Goal: Task Accomplishment & Management: Complete application form

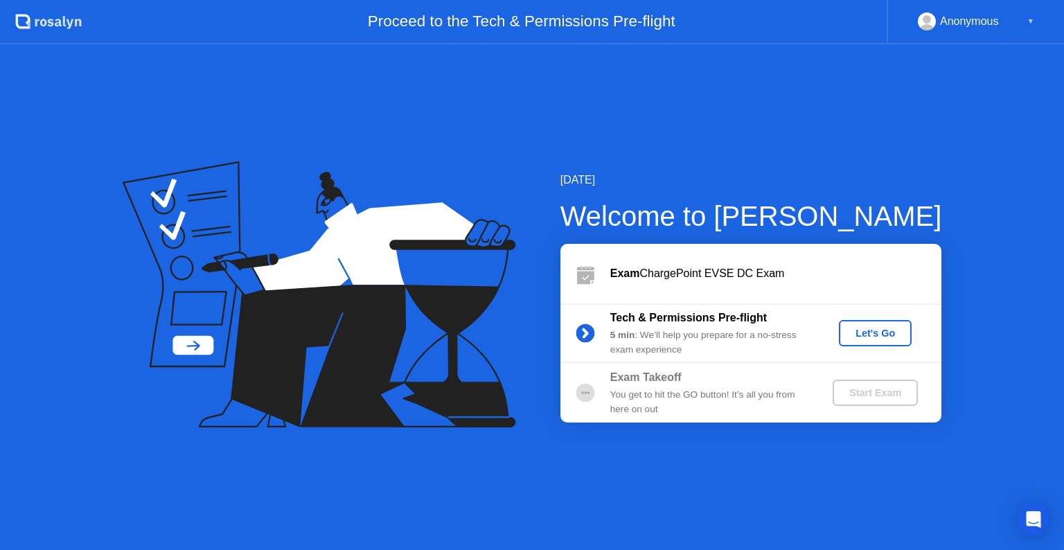
click at [886, 328] on div "Let's Go" at bounding box center [875, 333] width 62 height 11
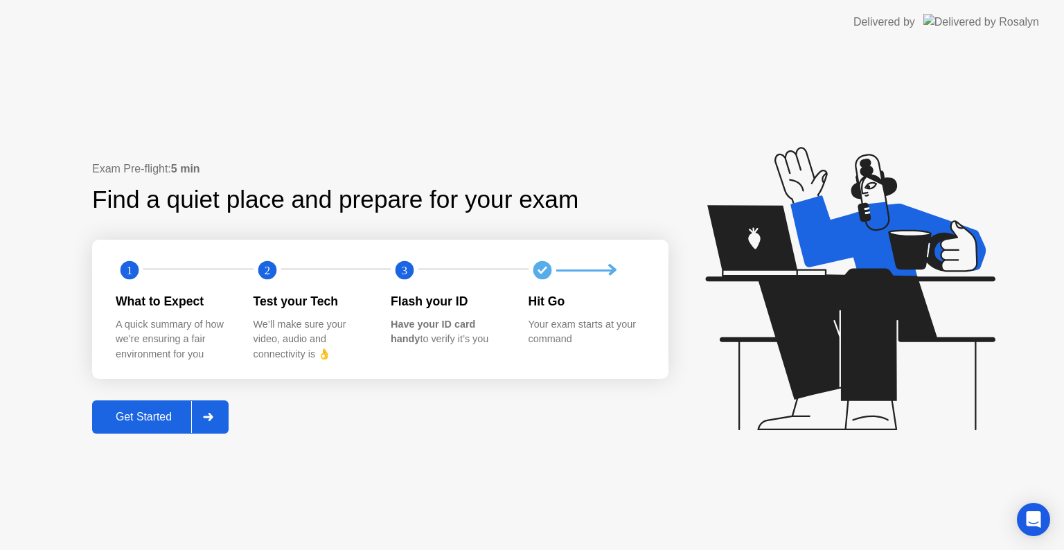
click at [186, 418] on div "Get Started" at bounding box center [143, 417] width 95 height 12
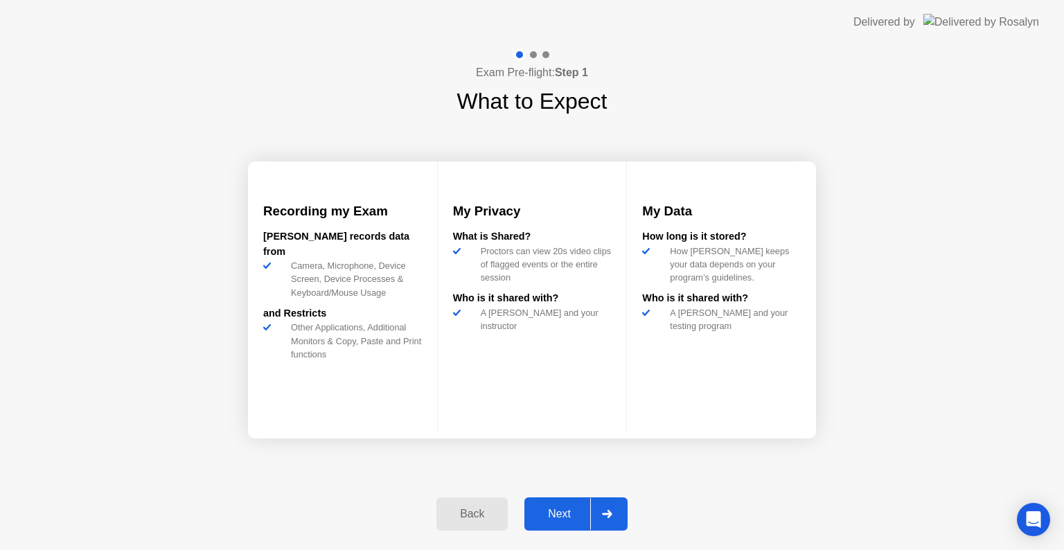
click at [554, 512] on div "Next" at bounding box center [559, 514] width 62 height 12
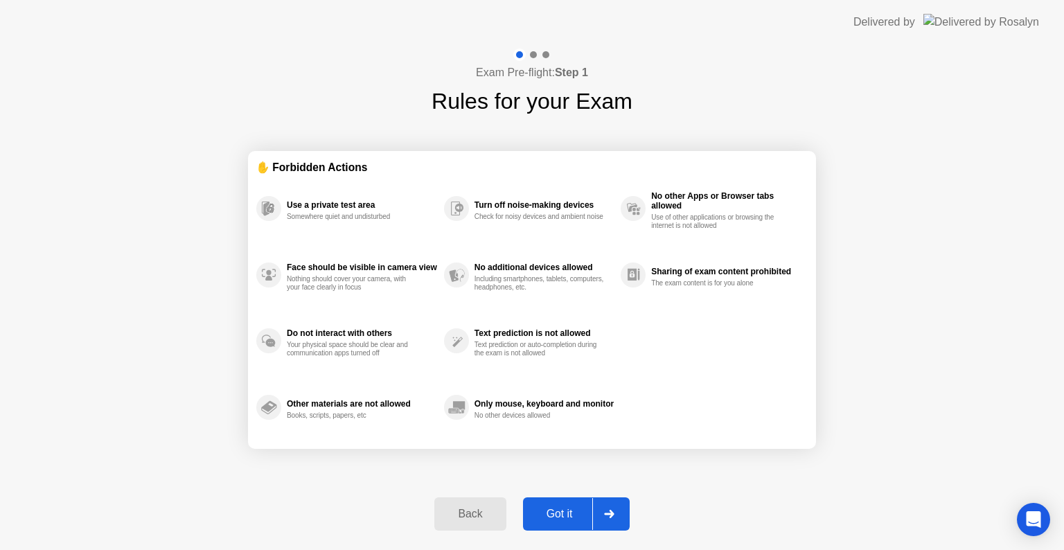
click at [554, 512] on div "Got it" at bounding box center [559, 514] width 65 height 12
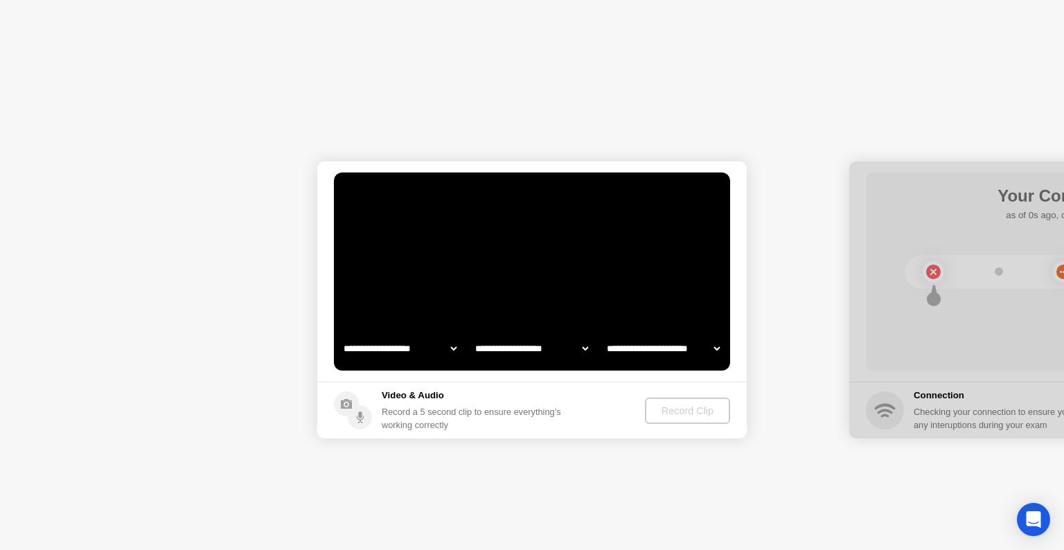
select select "**********"
select select "*******"
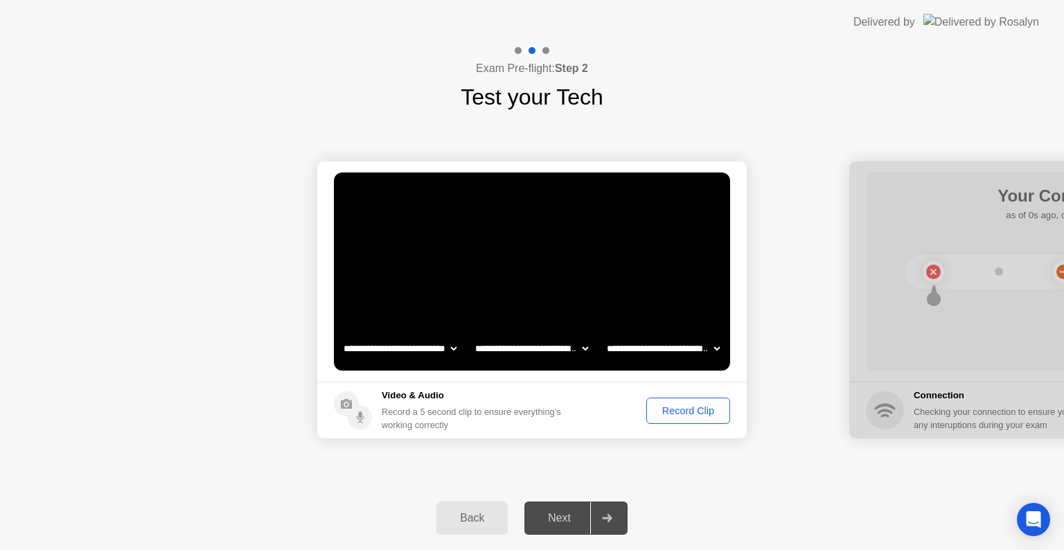
click at [439, 347] on select "**********" at bounding box center [400, 348] width 118 height 28
click at [341, 334] on select "**********" at bounding box center [400, 348] width 118 height 28
click at [440, 348] on select "**********" at bounding box center [400, 348] width 118 height 28
select select "**********"
click at [341, 334] on select "**********" at bounding box center [400, 348] width 118 height 28
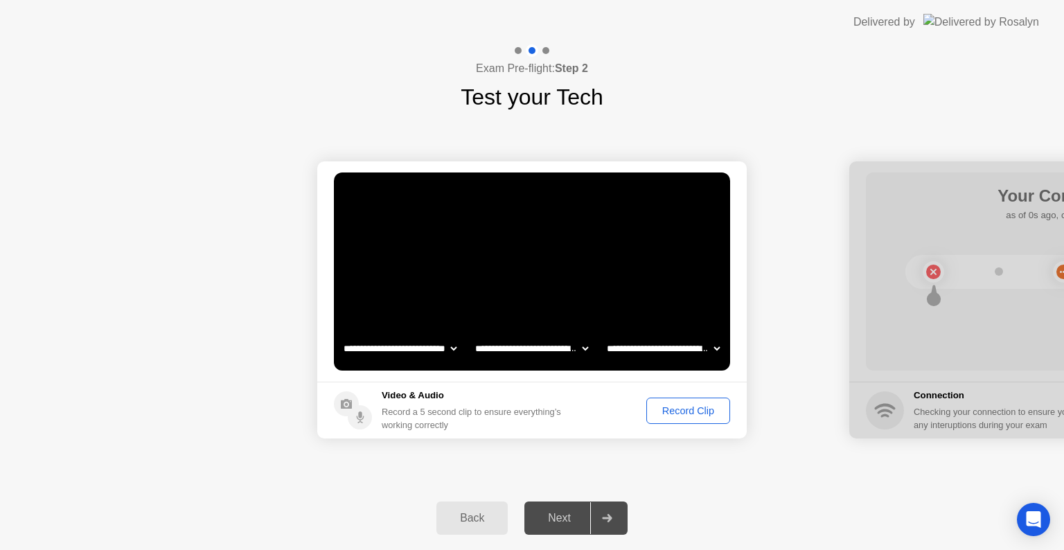
click at [531, 276] on video at bounding box center [532, 271] width 396 height 198
click at [692, 407] on div "Record Clip" at bounding box center [688, 410] width 74 height 11
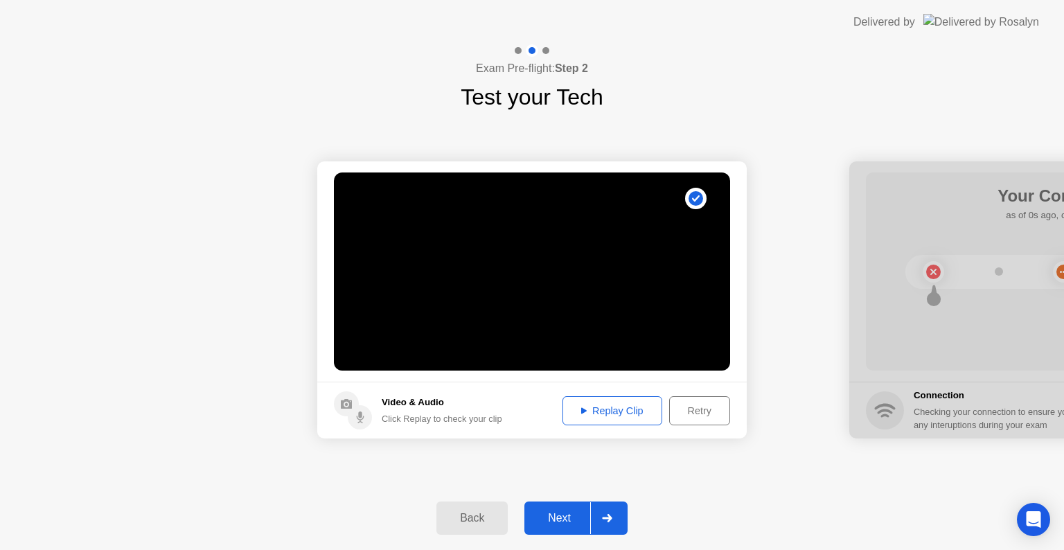
click at [591, 518] on div at bounding box center [606, 518] width 33 height 32
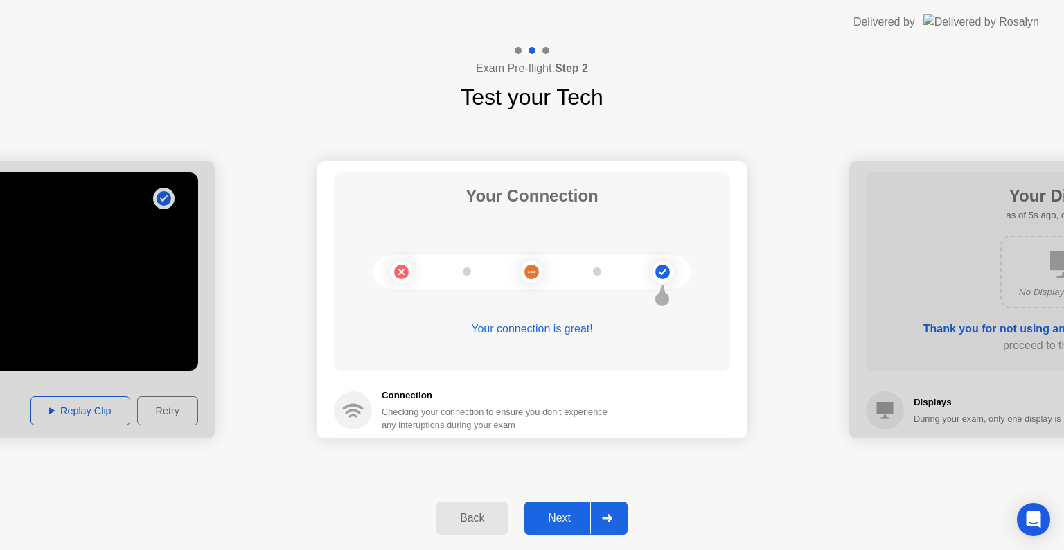
click at [584, 518] on div "Next" at bounding box center [559, 518] width 62 height 12
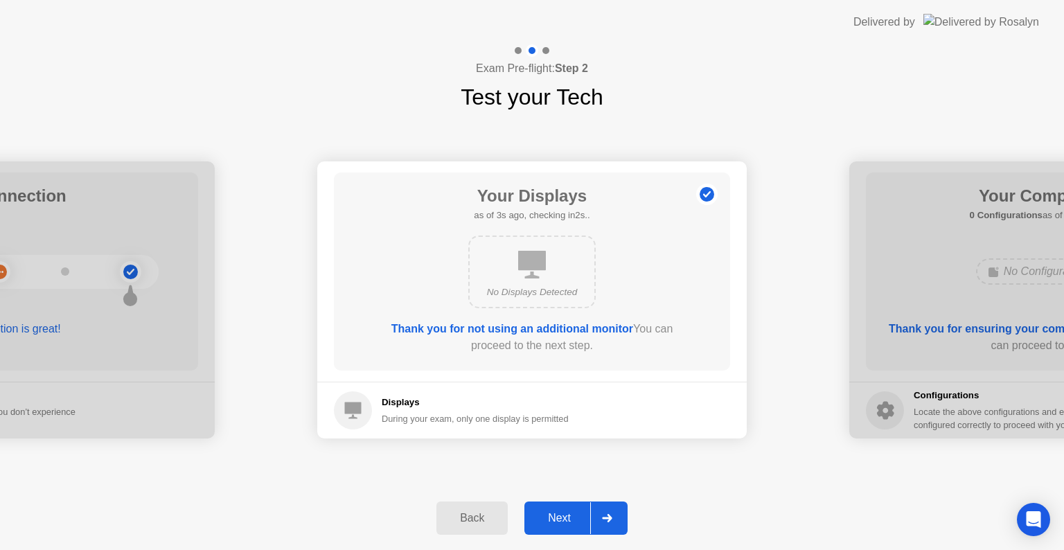
click at [585, 517] on div "Next" at bounding box center [559, 518] width 62 height 12
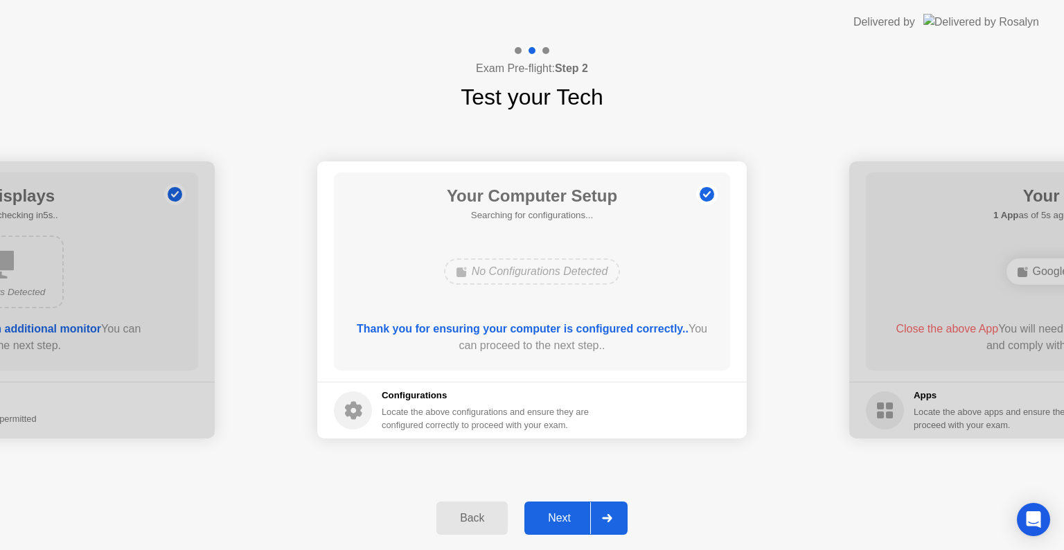
click at [585, 517] on div "Next" at bounding box center [559, 518] width 62 height 12
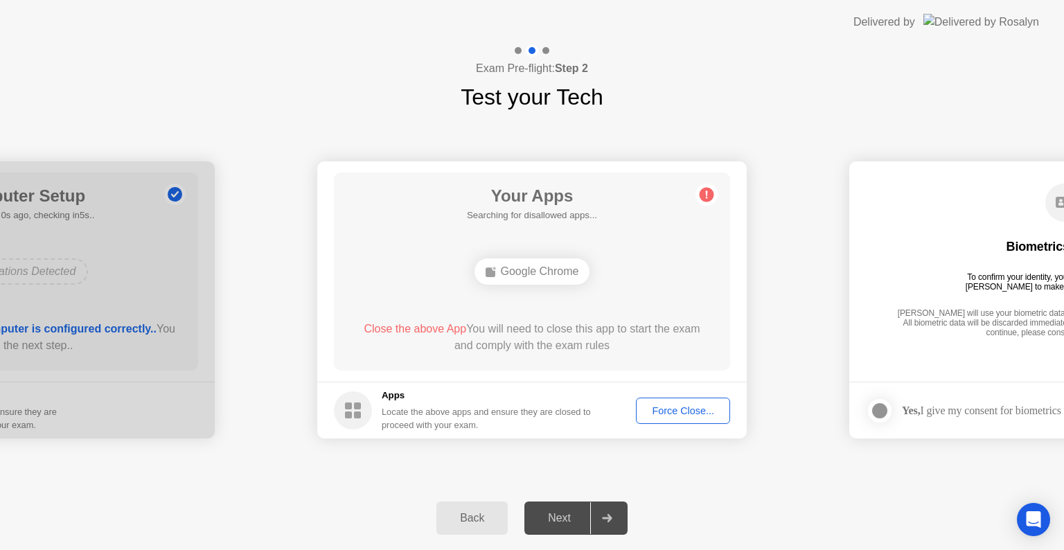
click at [665, 419] on button "Force Close..." at bounding box center [683, 410] width 94 height 26
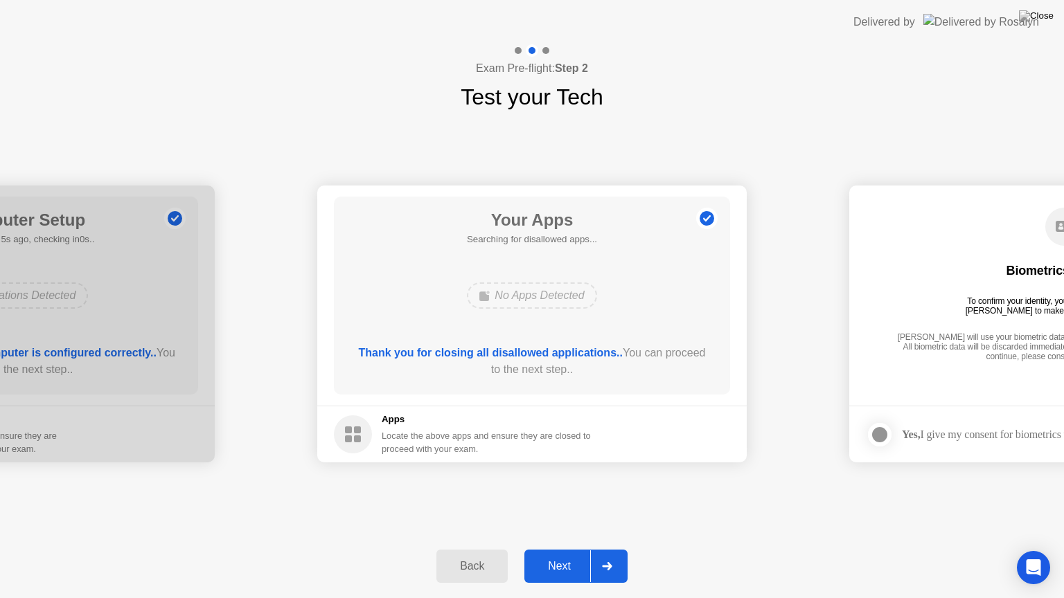
click at [571, 549] on div "Next" at bounding box center [559, 566] width 62 height 12
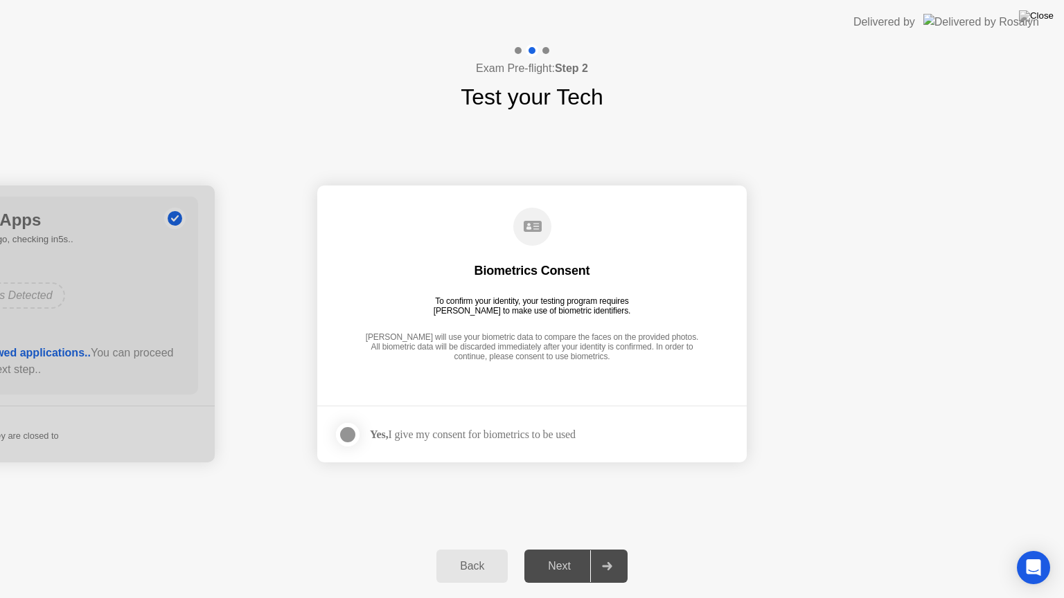
click at [348, 439] on div at bounding box center [347, 435] width 17 height 17
click at [584, 549] on div "Next" at bounding box center [559, 566] width 62 height 12
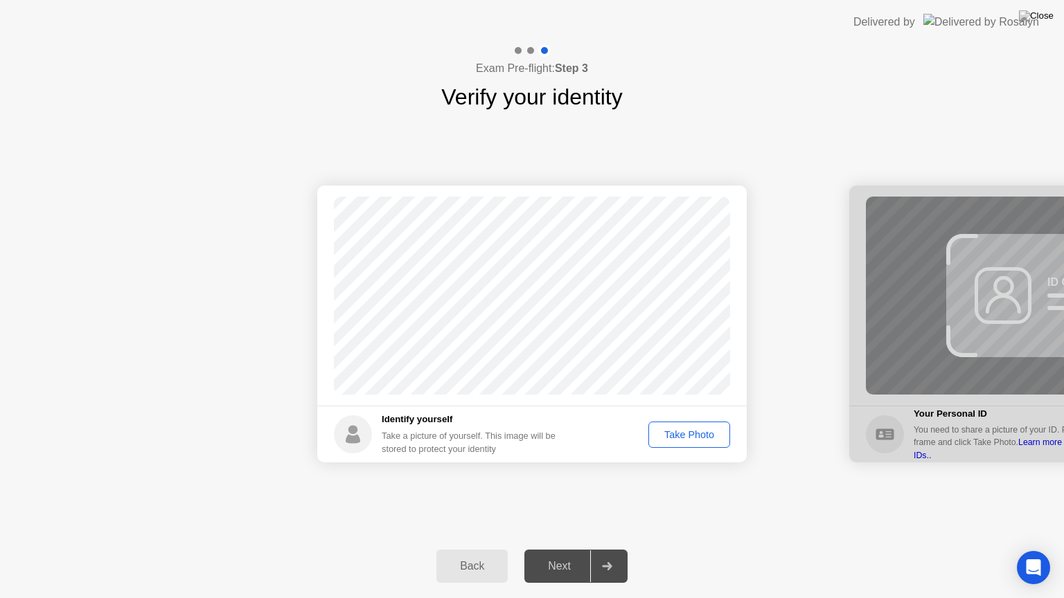
click at [681, 429] on div "Take Photo" at bounding box center [689, 434] width 72 height 11
click at [575, 549] on div "Next" at bounding box center [559, 566] width 62 height 12
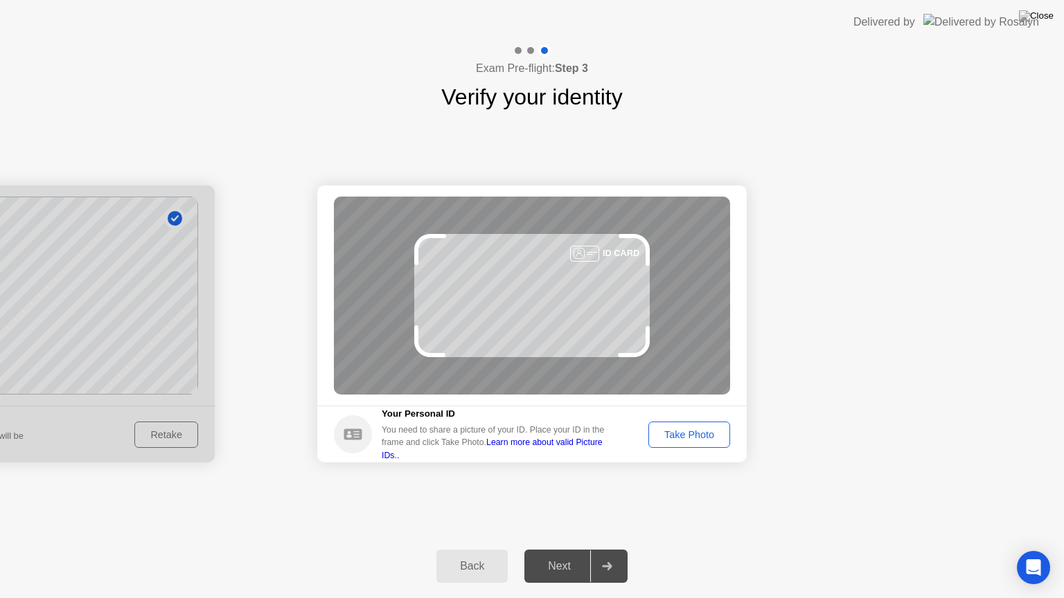
click at [703, 432] on div "Take Photo" at bounding box center [689, 434] width 72 height 11
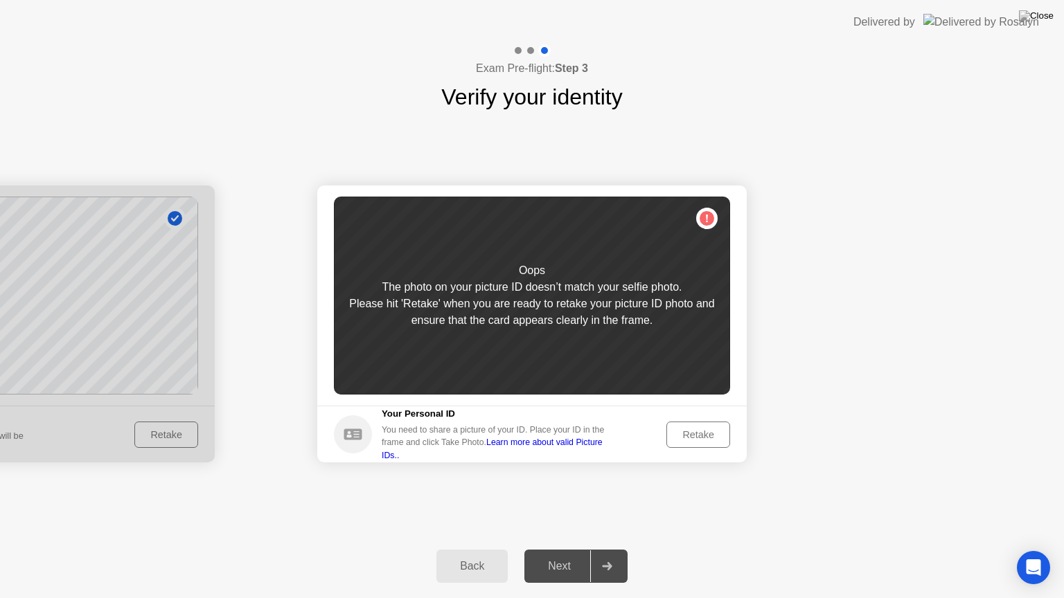
click at [703, 432] on div "Retake" at bounding box center [698, 434] width 54 height 11
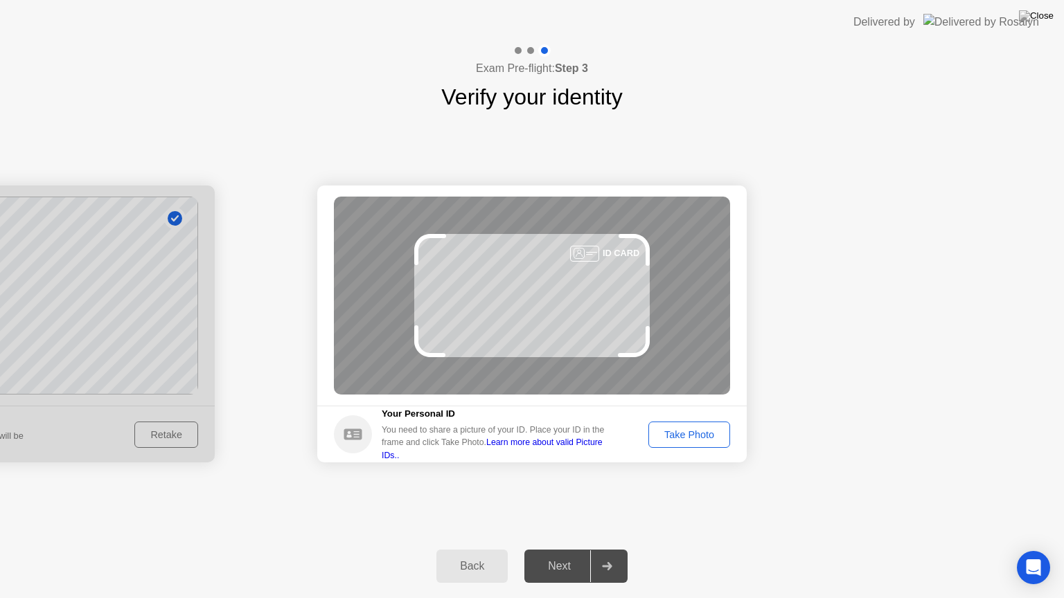
click at [703, 432] on div "Take Photo" at bounding box center [689, 434] width 72 height 11
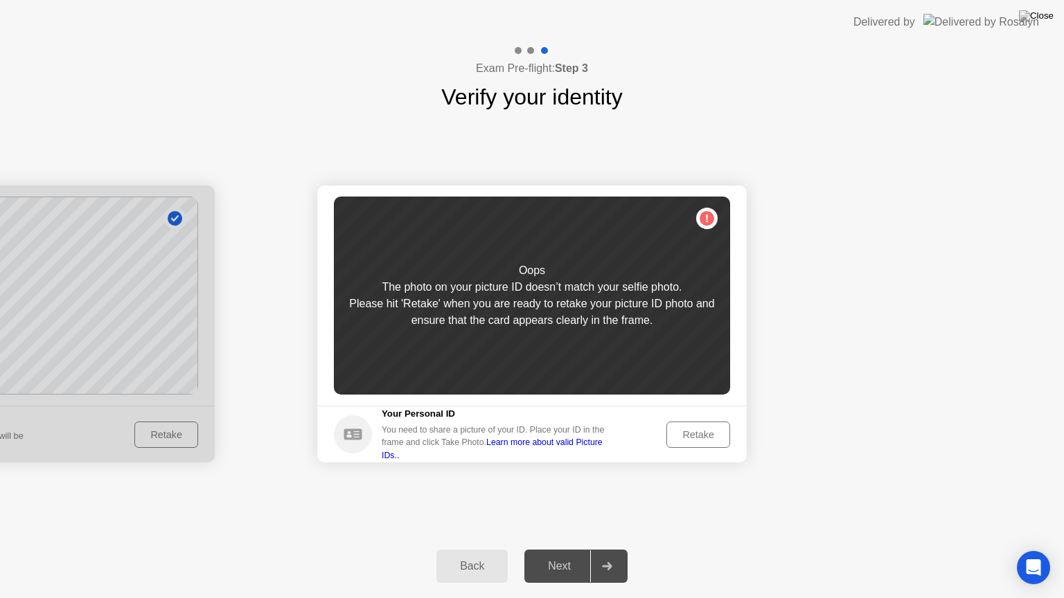
click at [192, 438] on div at bounding box center [-1, 324] width 429 height 277
click at [486, 549] on div "Back" at bounding box center [471, 566] width 63 height 12
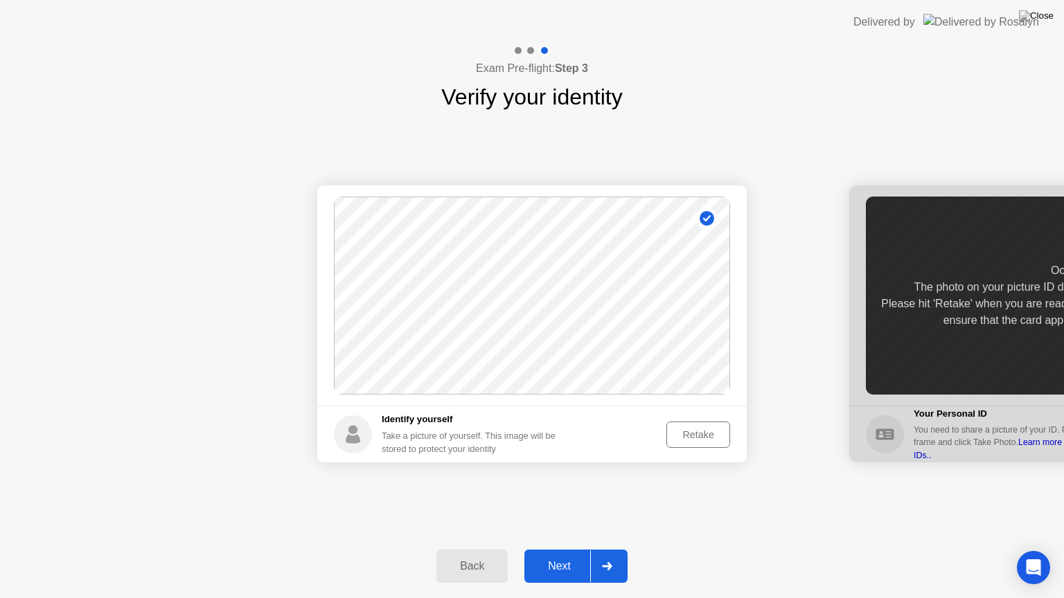
click at [689, 424] on button "Retake" at bounding box center [698, 435] width 64 height 26
click at [689, 424] on button "Take Photo" at bounding box center [689, 435] width 82 height 26
click at [573, 549] on div "Next" at bounding box center [559, 566] width 62 height 12
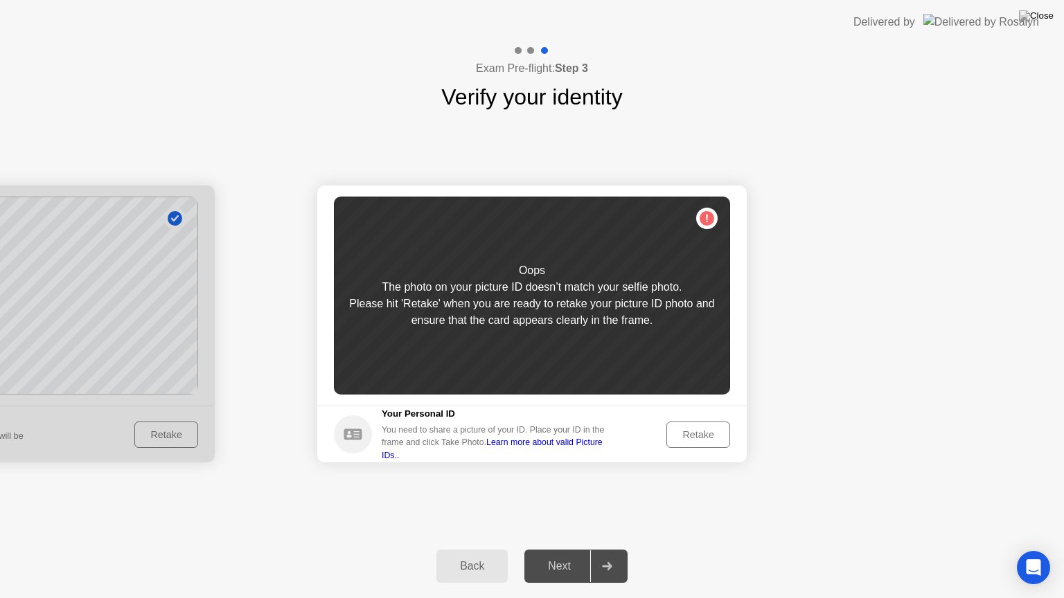
click at [687, 439] on div "Retake" at bounding box center [698, 434] width 54 height 11
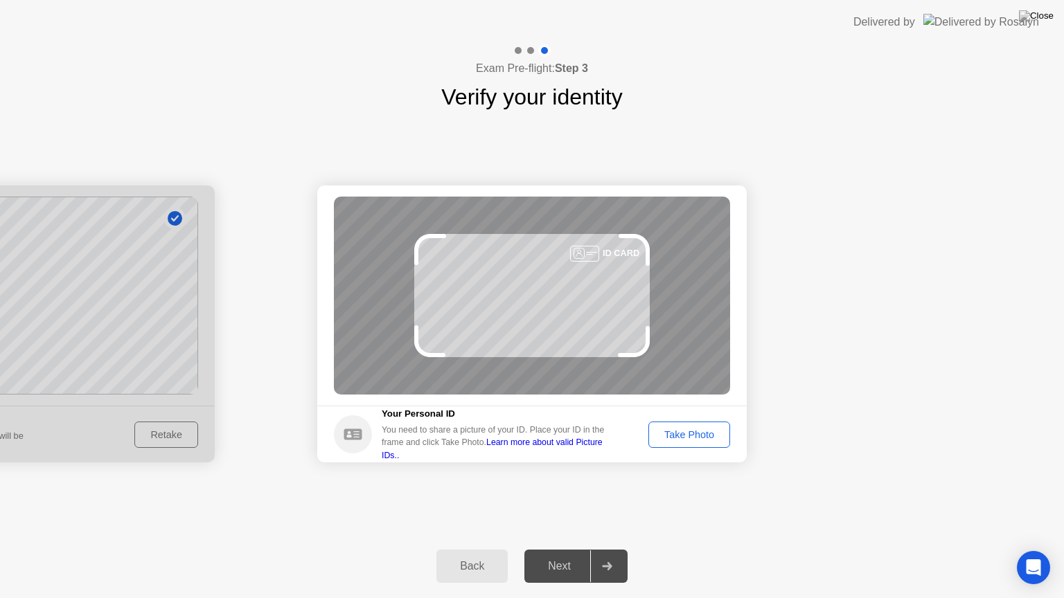
click at [687, 439] on div "Take Photo" at bounding box center [689, 434] width 72 height 11
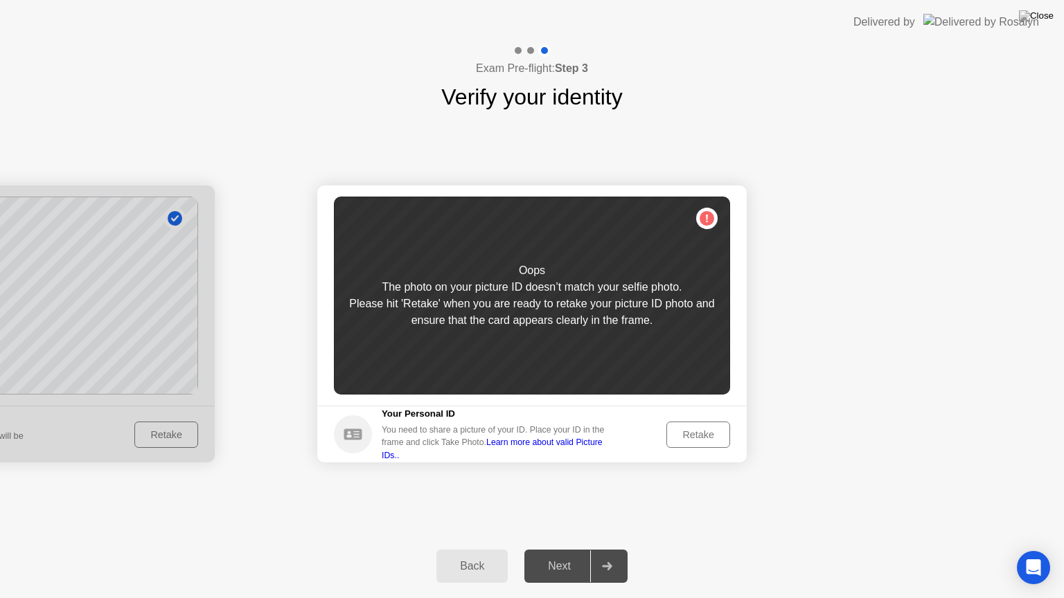
click at [687, 439] on div "Retake" at bounding box center [698, 434] width 54 height 11
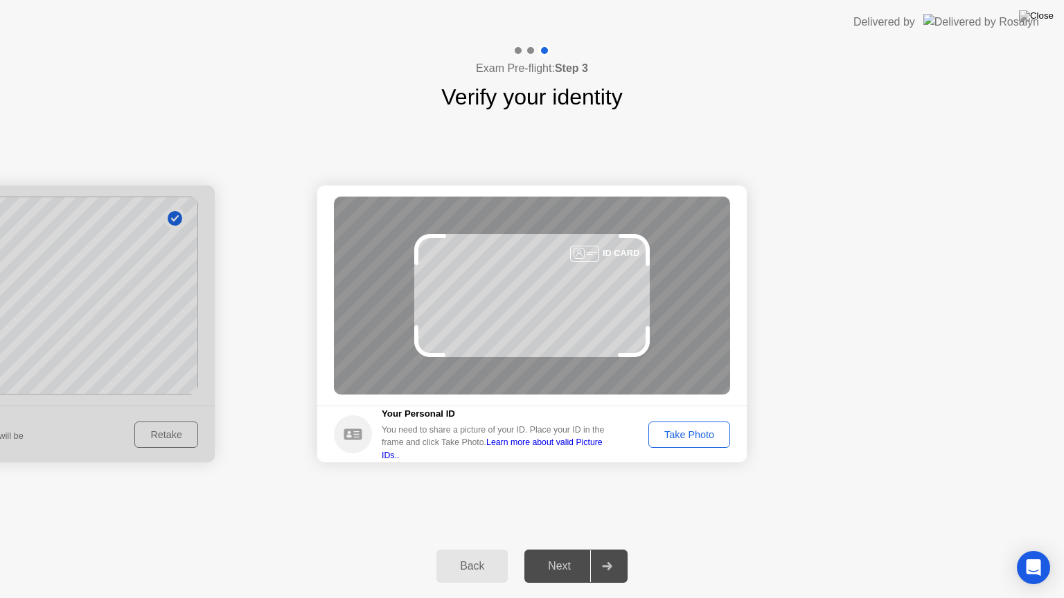
click at [687, 439] on div "Take Photo" at bounding box center [689, 434] width 72 height 11
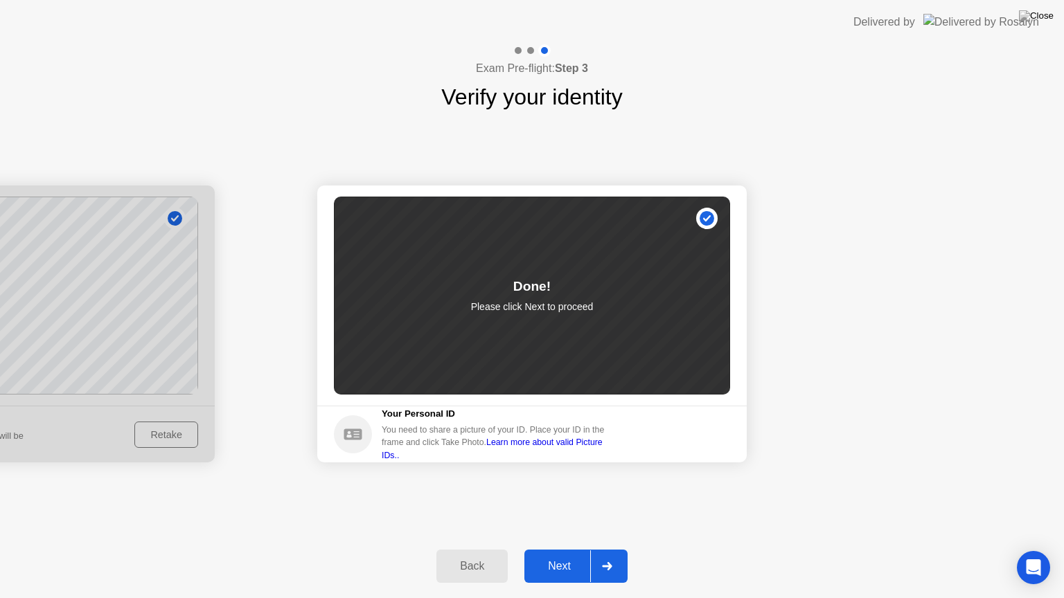
click at [564, 546] on div "Back Next" at bounding box center [532, 567] width 1064 height 64
click at [565, 549] on button "Next" at bounding box center [575, 566] width 103 height 33
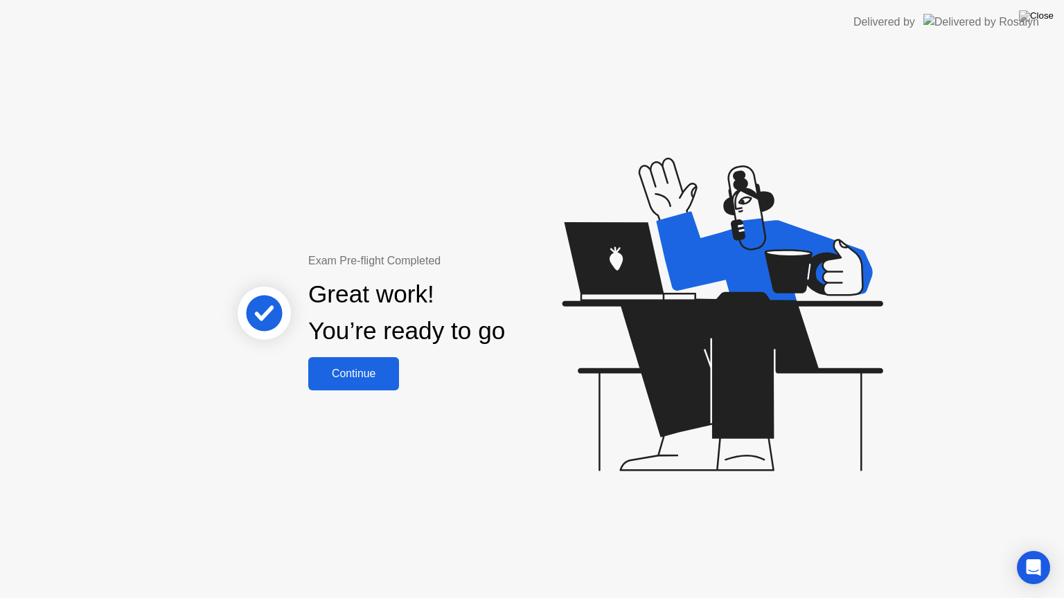
click at [336, 357] on button "Continue" at bounding box center [353, 373] width 91 height 33
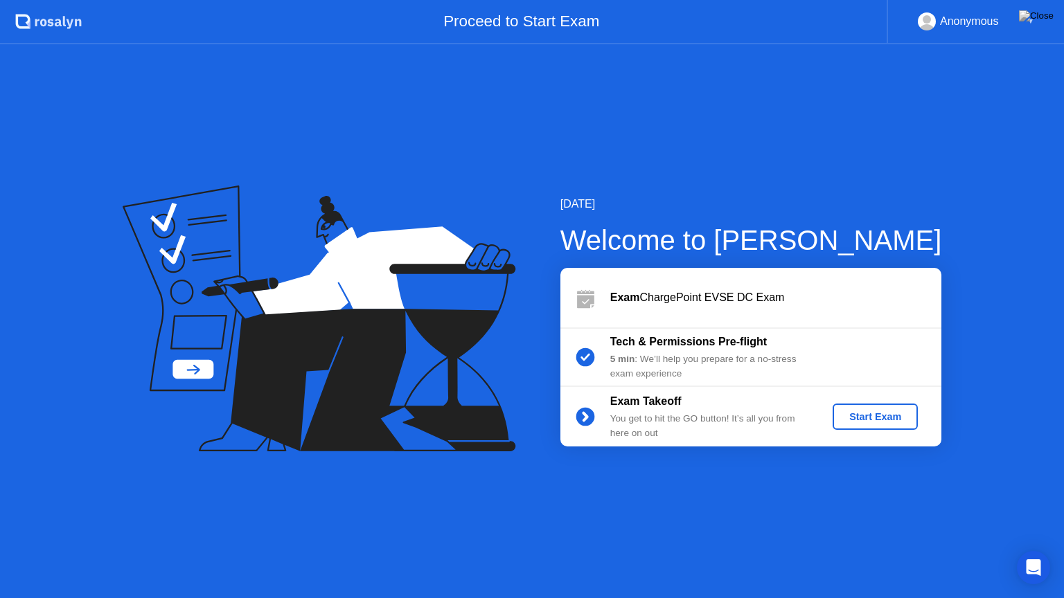
click at [866, 417] on div "Start Exam" at bounding box center [875, 416] width 74 height 11
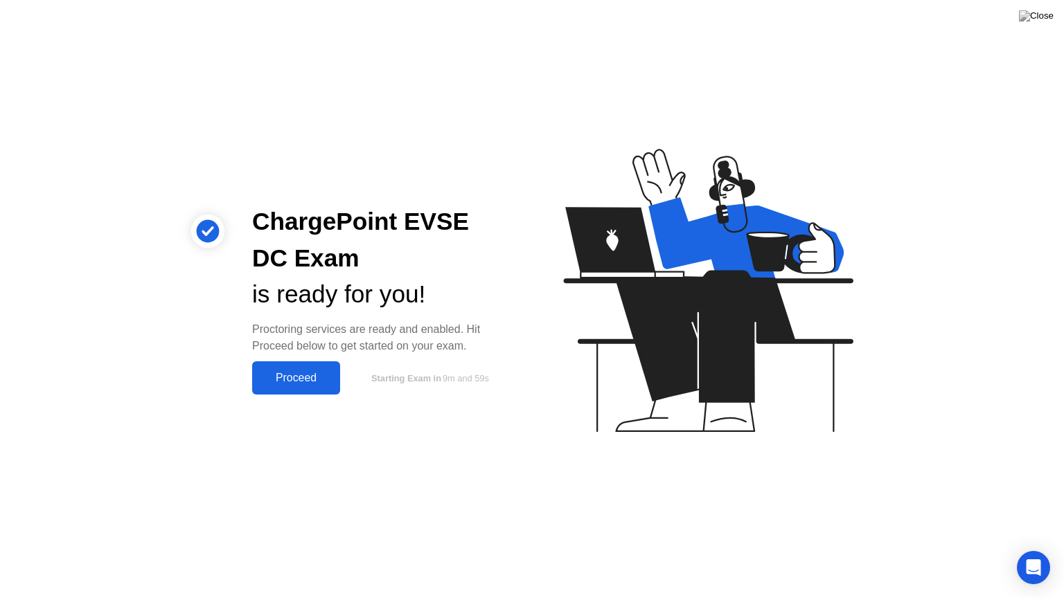
click at [332, 372] on div "Proceed" at bounding box center [296, 378] width 80 height 12
